Goal: Check status: Check status

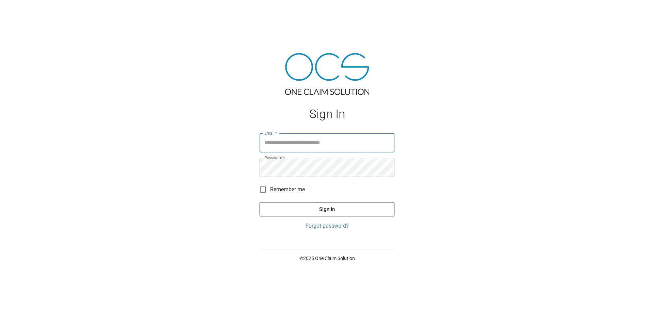
type input "**********"
click at [322, 210] on button "Sign In" at bounding box center [326, 209] width 135 height 14
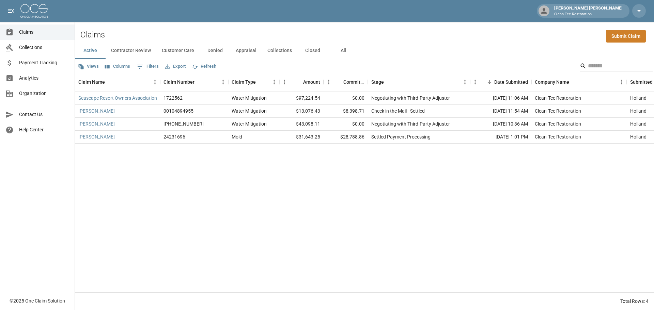
click at [342, 51] on button "All" at bounding box center [343, 51] width 31 height 16
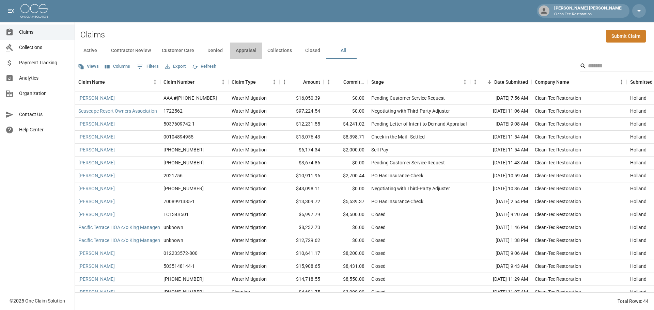
click at [242, 49] on button "Appraisal" at bounding box center [246, 51] width 32 height 16
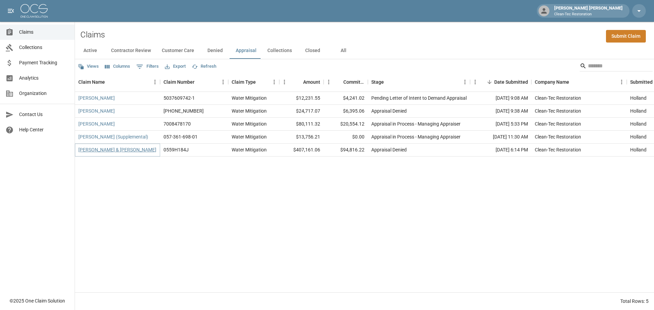
click at [120, 150] on link "[PERSON_NAME] & [PERSON_NAME]" at bounding box center [117, 149] width 78 height 7
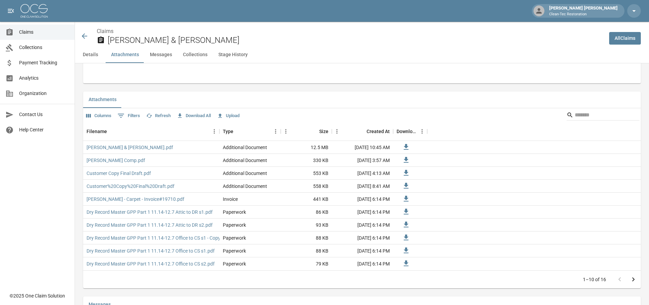
scroll to position [477, 0]
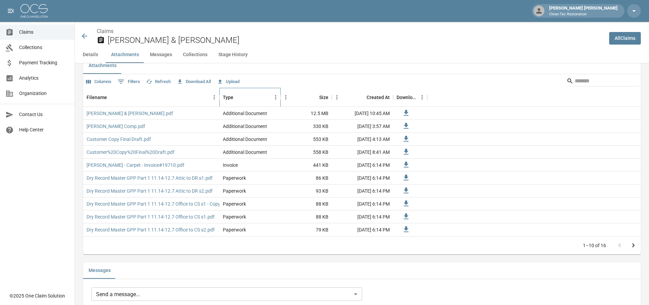
click at [231, 96] on div "Type" at bounding box center [228, 97] width 11 height 19
click at [232, 98] on div "Type" at bounding box center [228, 97] width 11 height 19
click at [276, 96] on icon "Menu" at bounding box center [275, 97] width 7 height 7
click at [242, 100] on div "Type" at bounding box center [247, 97] width 48 height 19
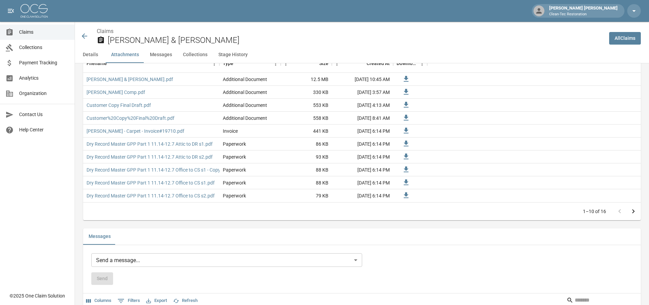
click at [637, 209] on icon "Go to next page" at bounding box center [633, 211] width 8 height 8
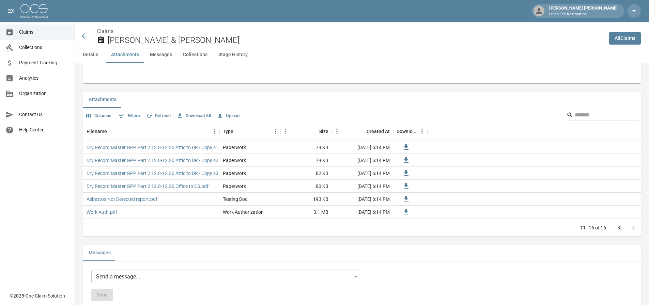
scroll to position [477, 0]
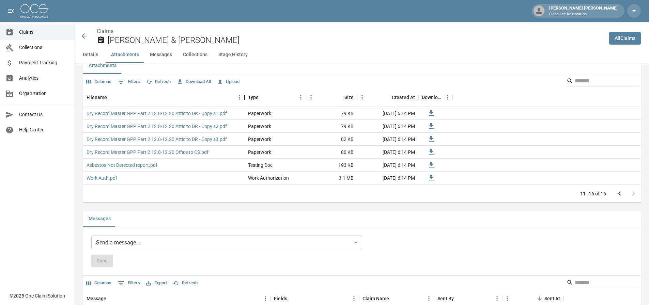
drag, startPoint x: 222, startPoint y: 95, endPoint x: 251, endPoint y: 95, distance: 29.3
click at [249, 95] on div "Filename" at bounding box center [244, 97] width 8 height 19
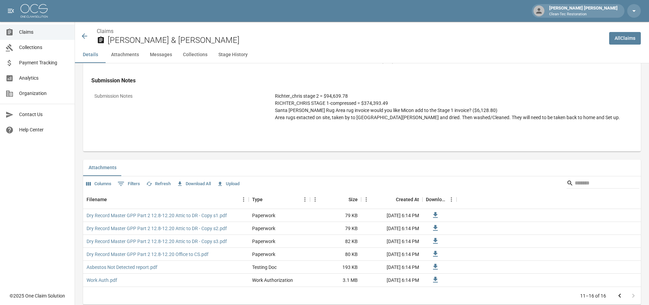
scroll to position [409, 0]
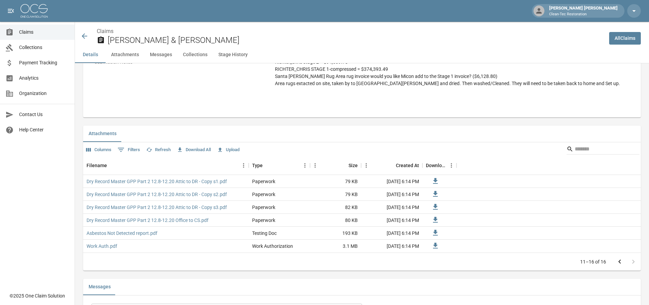
click at [623, 263] on icon "Go to previous page" at bounding box center [619, 262] width 8 height 8
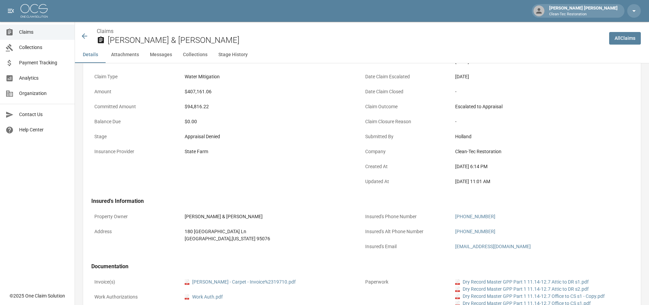
scroll to position [0, 0]
